Goal: Navigation & Orientation: Find specific page/section

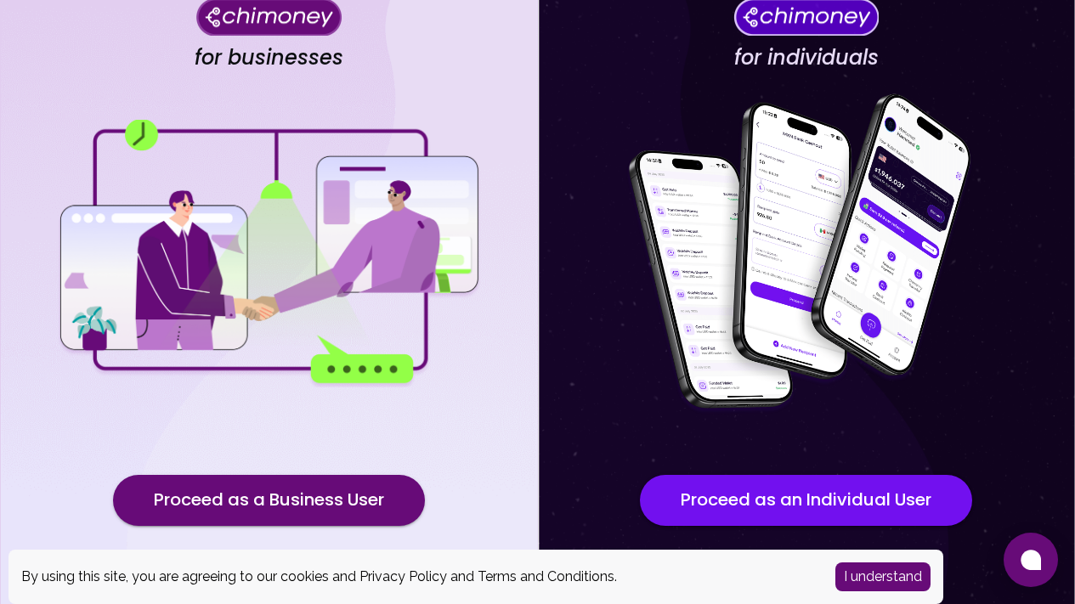
scroll to position [163, 0]
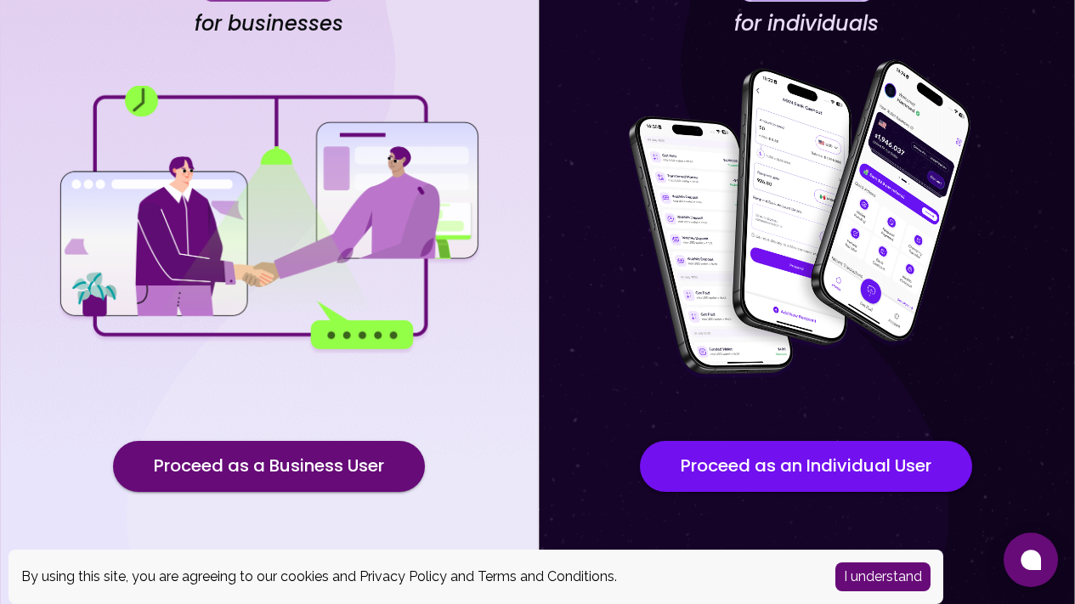
click at [870, 578] on button "I understand" at bounding box center [882, 576] width 95 height 29
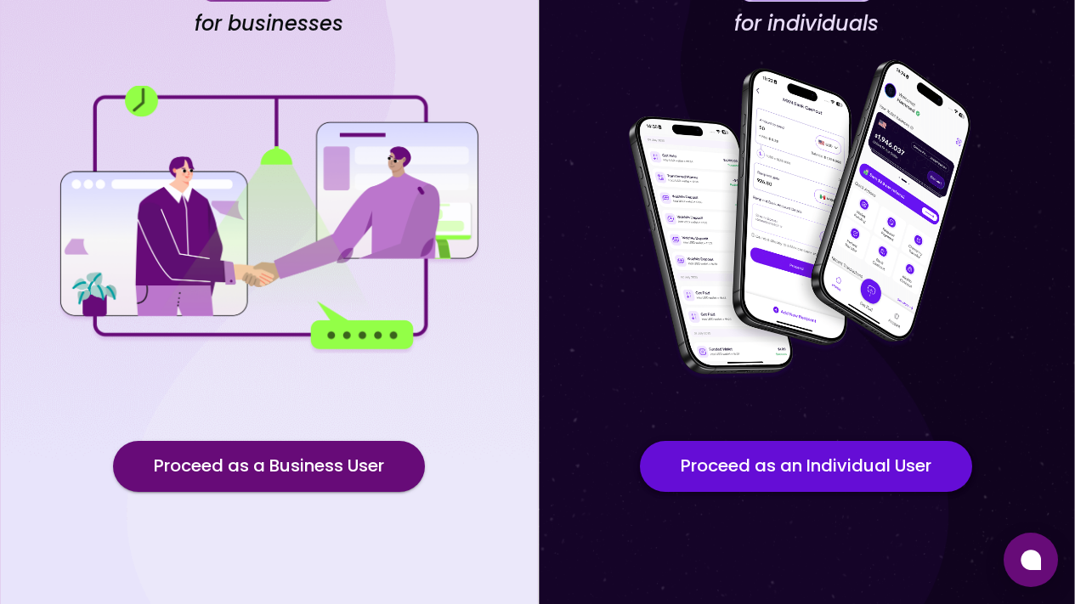
click at [805, 444] on button "Proceed as an Individual User" at bounding box center [806, 466] width 332 height 51
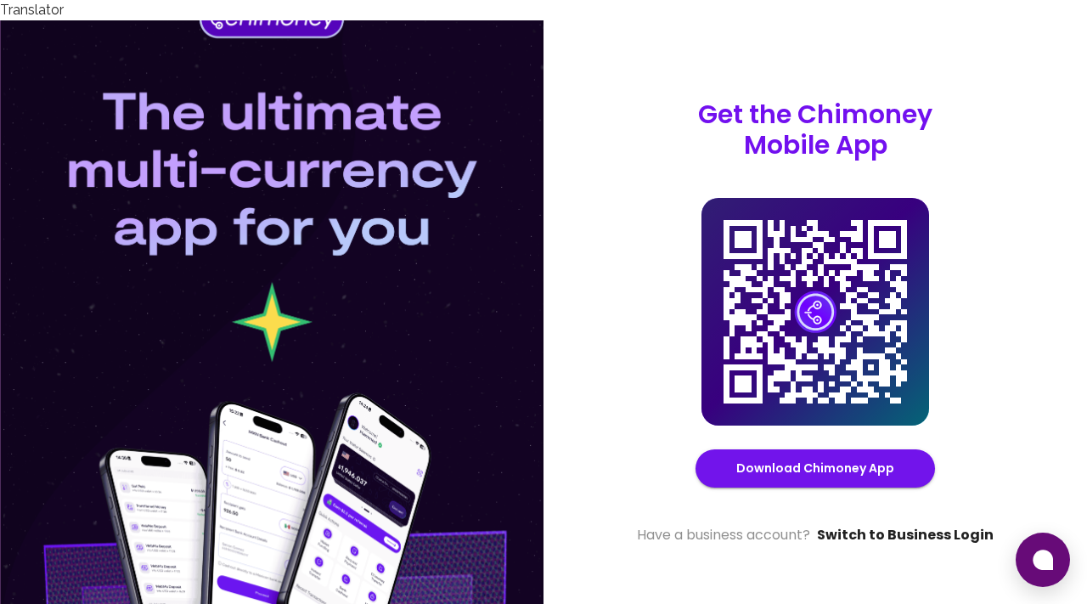
click at [861, 525] on link "Switch to Business Login" at bounding box center [905, 535] width 177 height 20
